Goal: Transaction & Acquisition: Purchase product/service

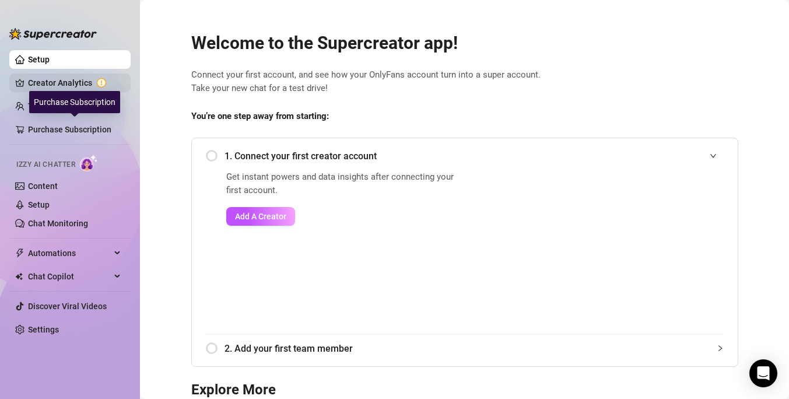
click at [69, 86] on link "Creator Analytics" at bounding box center [74, 83] width 93 height 19
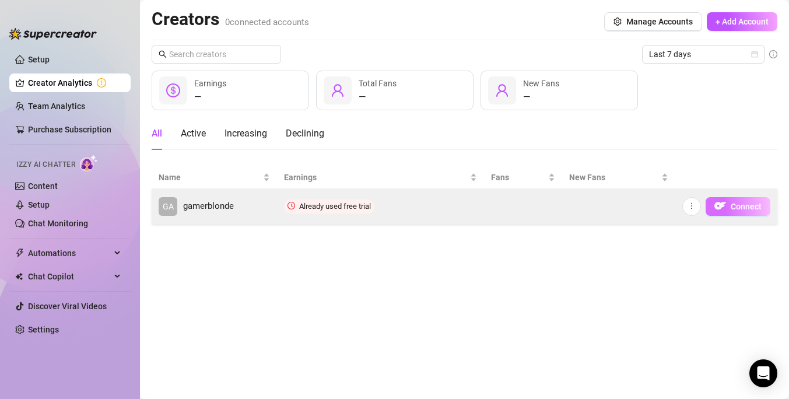
click at [729, 203] on button "Connect" at bounding box center [738, 206] width 65 height 19
click at [697, 201] on button "button" at bounding box center [692, 206] width 19 height 19
click at [737, 211] on button "Connect" at bounding box center [738, 206] width 65 height 19
click at [732, 207] on span "Connect" at bounding box center [746, 206] width 31 height 9
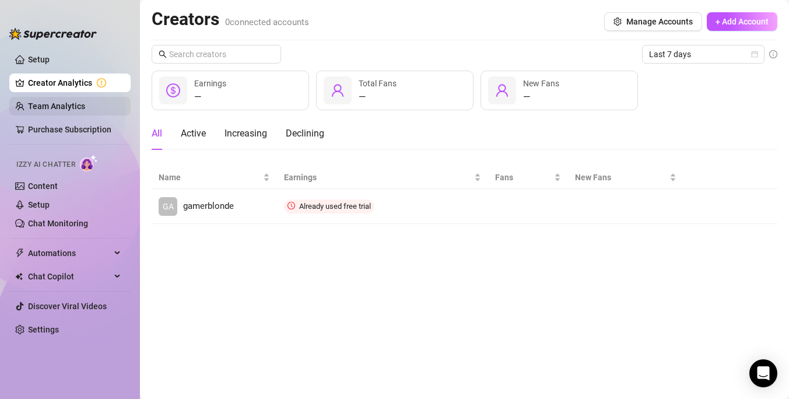
click at [78, 111] on link "Team Analytics" at bounding box center [56, 106] width 57 height 9
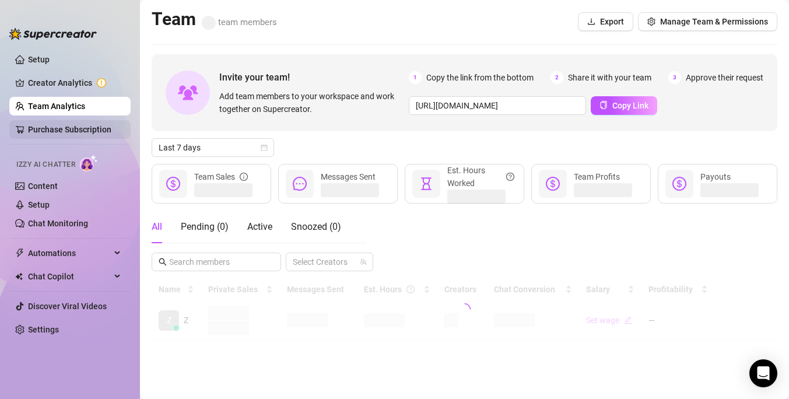
click at [51, 128] on link "Purchase Subscription" at bounding box center [74, 129] width 93 height 19
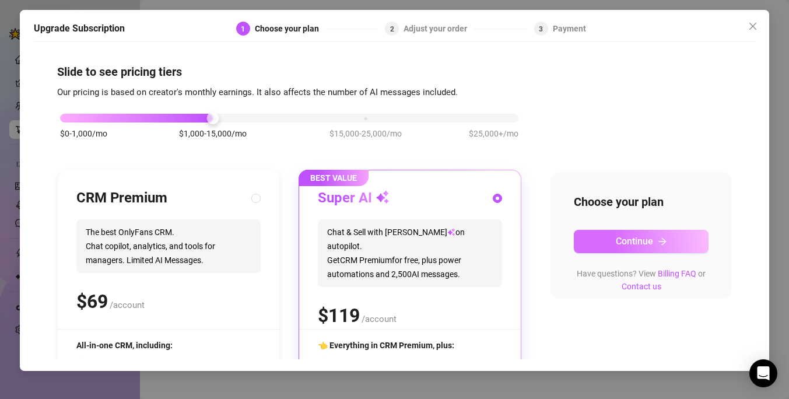
click at [599, 237] on button "Continue" at bounding box center [641, 241] width 135 height 23
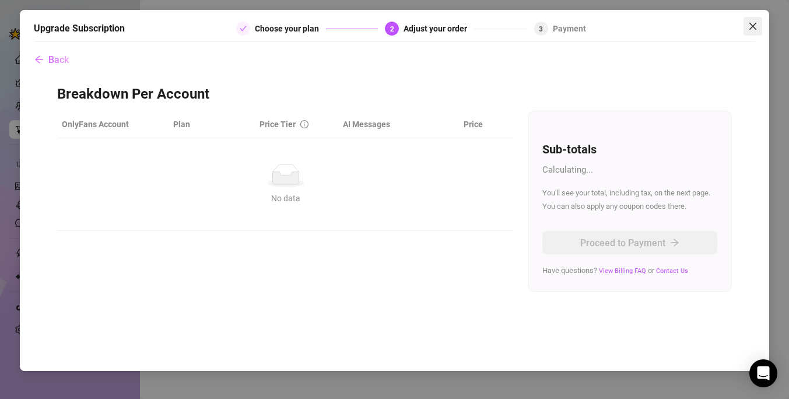
click at [751, 32] on button "Close" at bounding box center [753, 26] width 19 height 19
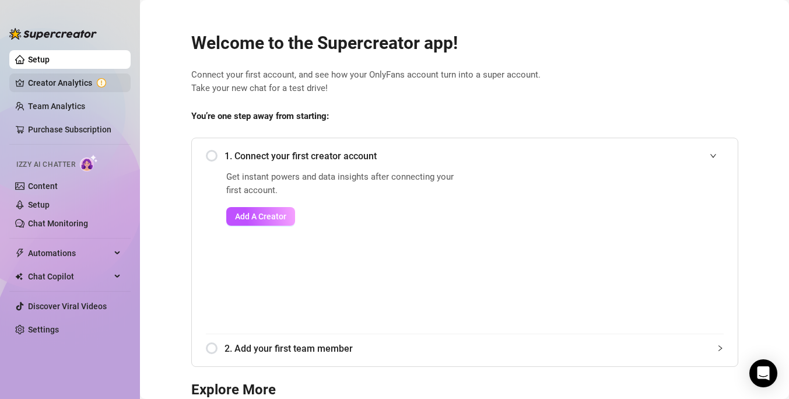
click at [72, 81] on link "Creator Analytics" at bounding box center [74, 83] width 93 height 19
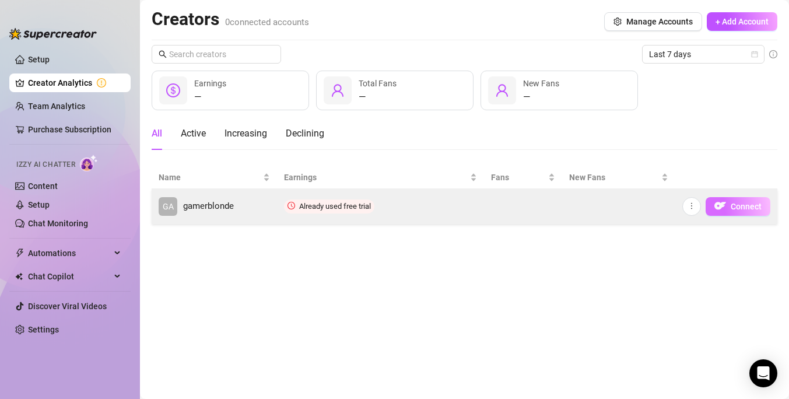
click at [744, 204] on span "Connect" at bounding box center [746, 206] width 31 height 9
click at [719, 207] on img "button" at bounding box center [721, 206] width 12 height 12
click at [230, 206] on span "gamerblonde" at bounding box center [208, 207] width 51 height 14
click at [715, 201] on img "button" at bounding box center [721, 206] width 12 height 12
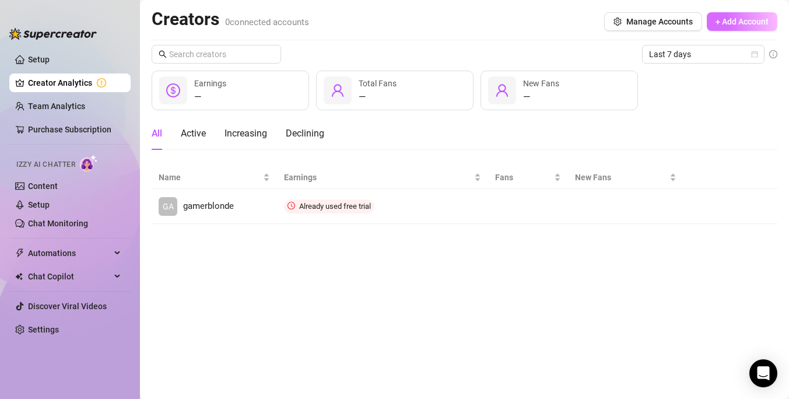
click at [754, 18] on span "+ Add Account" at bounding box center [742, 21] width 53 height 9
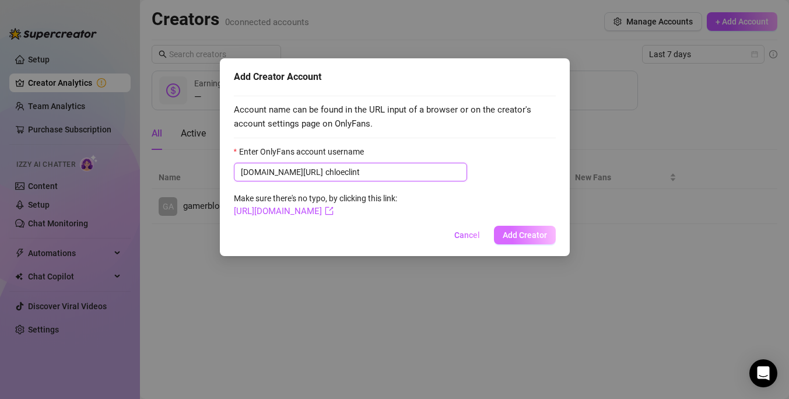
type input "chloeclint"
click at [506, 234] on span "Add Creator" at bounding box center [525, 234] width 44 height 9
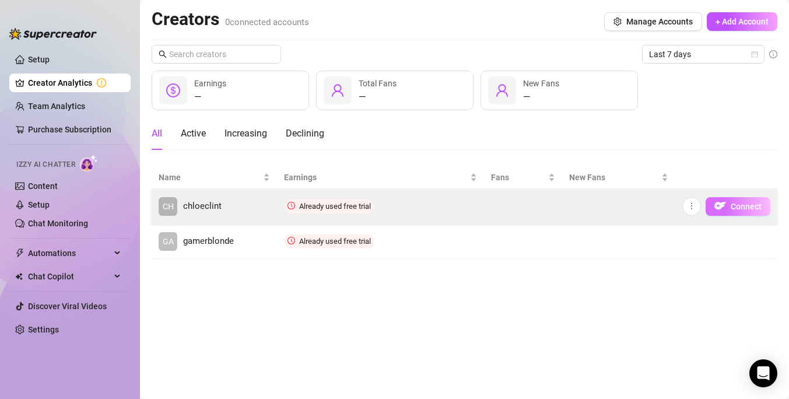
click at [741, 204] on span "Connect" at bounding box center [746, 206] width 31 height 9
click at [744, 211] on button "Connect" at bounding box center [738, 206] width 65 height 19
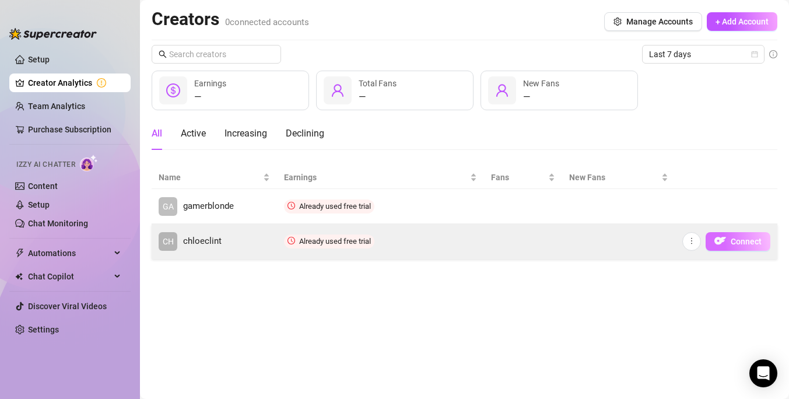
click at [716, 237] on img "button" at bounding box center [721, 241] width 12 height 12
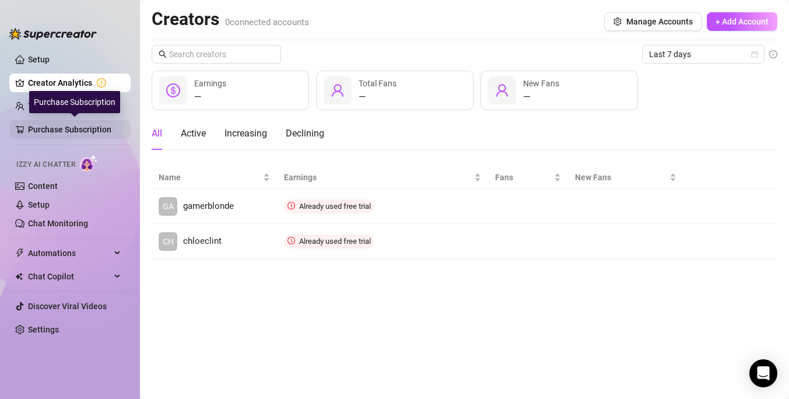
click at [87, 124] on link "Purchase Subscription" at bounding box center [74, 129] width 93 height 19
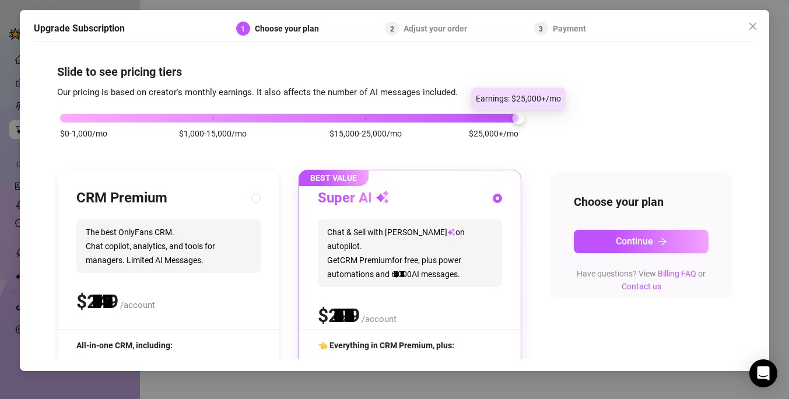
drag, startPoint x: 220, startPoint y: 113, endPoint x: 668, endPoint y: 135, distance: 448.6
click at [668, 135] on div "$0-1,000/mo $1,000-15,000/mo $15,000-25,000/mo $25,000+/mo CRM Premium The best…" at bounding box center [394, 301] width 675 height 404
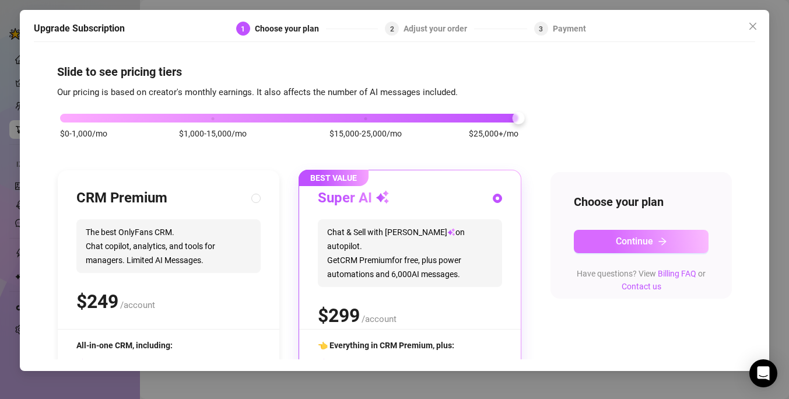
click at [631, 243] on span "Continue" at bounding box center [634, 241] width 37 height 11
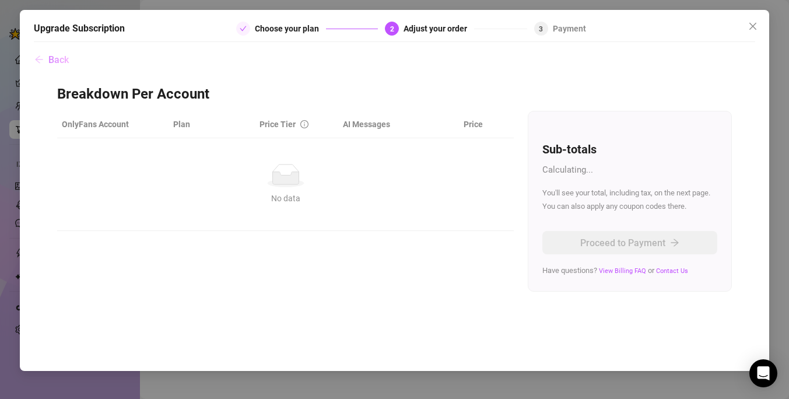
click at [61, 58] on span "Back" at bounding box center [58, 59] width 20 height 11
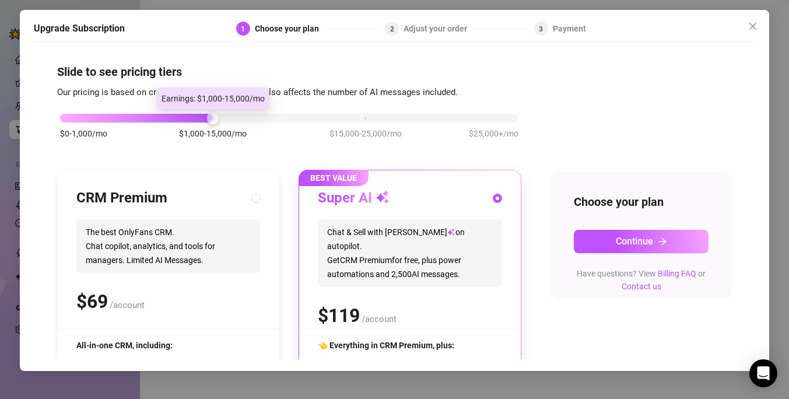
drag, startPoint x: 205, startPoint y: 114, endPoint x: 171, endPoint y: 113, distance: 34.4
click at [171, 113] on div "$0-1,000/mo $1,000-15,000/mo $15,000-25,000/mo $25,000+/mo" at bounding box center [289, 114] width 459 height 7
click at [463, 236] on span "Chat & Sell with Izzy on autopilot. Get CRM Premium for free, plus power automa…" at bounding box center [410, 253] width 184 height 68
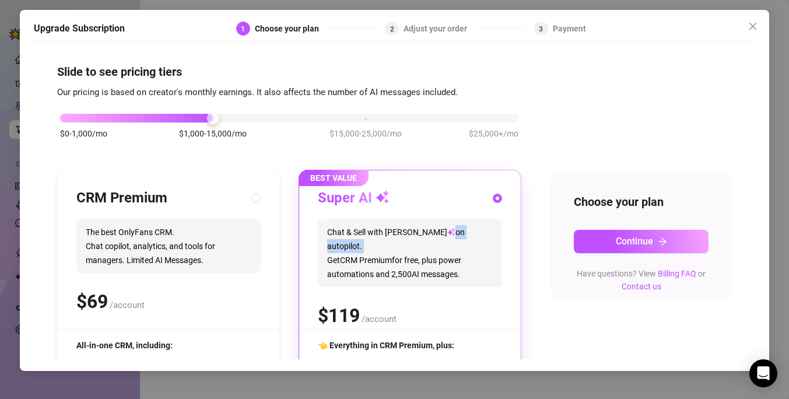
click at [463, 236] on span "Chat & Sell with Izzy on autopilot. Get CRM Premium for free, plus power automa…" at bounding box center [410, 253] width 184 height 68
click at [272, 256] on div "CRM Premium The best OnlyFans CRM. Chat copilot, analytics, and tools for manag…" at bounding box center [169, 336] width 222 height 333
radio input "true"
radio input "false"
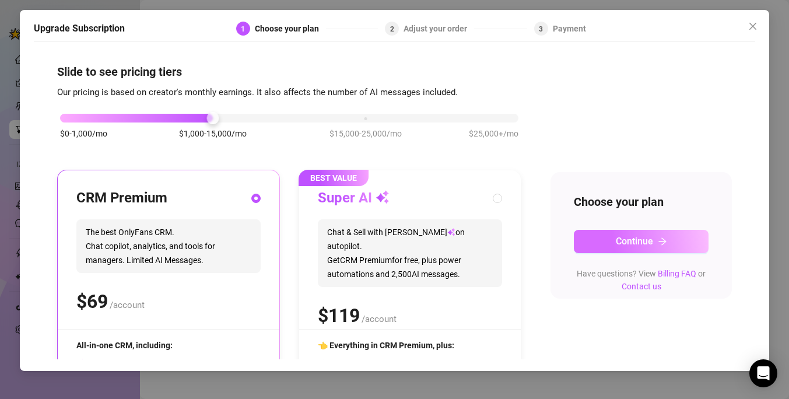
click at [588, 233] on button "Continue" at bounding box center [641, 241] width 135 height 23
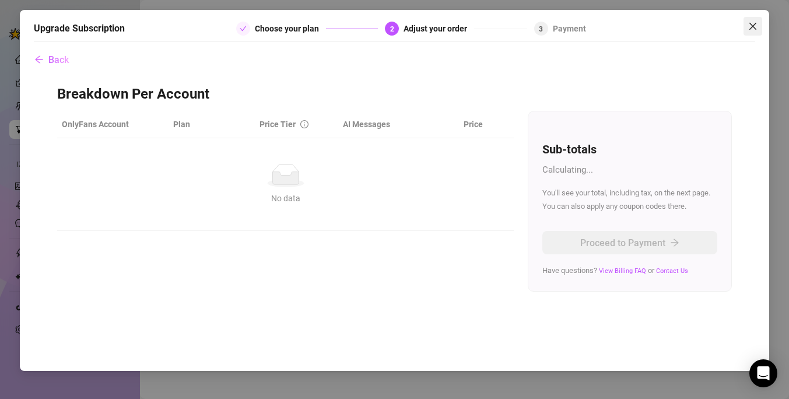
click at [755, 23] on icon "close" at bounding box center [752, 26] width 9 height 9
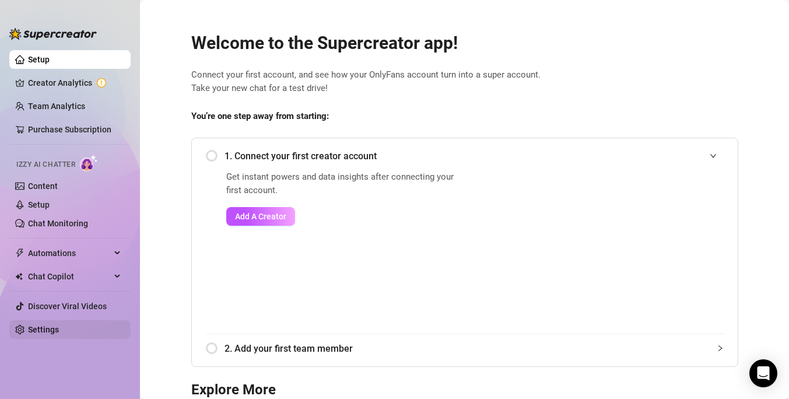
click at [45, 329] on link "Settings" at bounding box center [43, 329] width 31 height 9
